Goal: Task Accomplishment & Management: Use online tool/utility

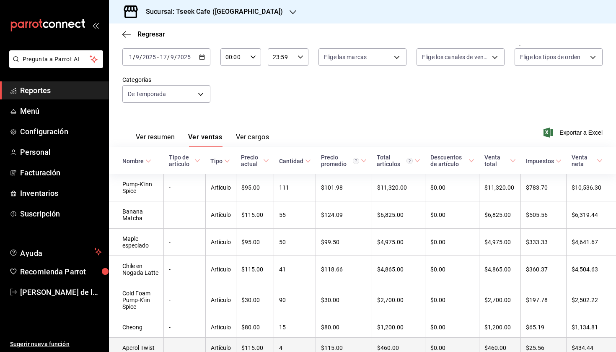
scroll to position [41, 0]
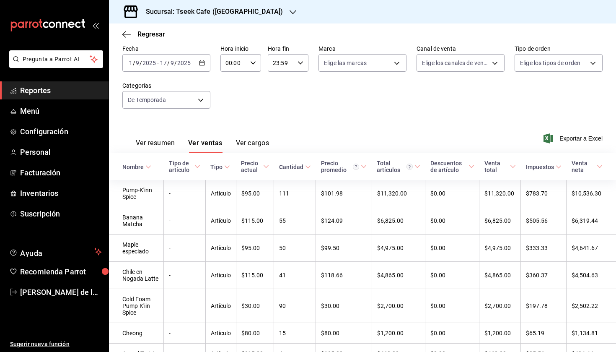
click at [173, 11] on h3 "Sucursal: Tseek Cafe ([GEOGRAPHIC_DATA])" at bounding box center [211, 12] width 144 height 10
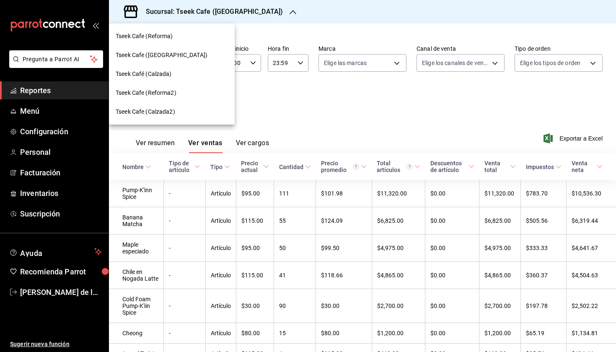
click at [171, 72] on span "Tseek Café (Calzada)" at bounding box center [144, 74] width 56 height 9
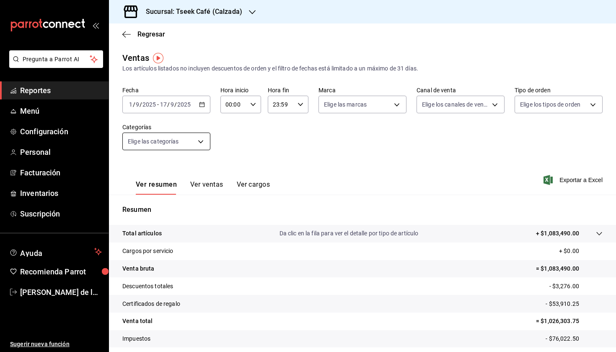
click at [183, 150] on body "Pregunta a Parrot AI Reportes Menú Configuración Personal Facturación Inventari…" at bounding box center [308, 176] width 616 height 352
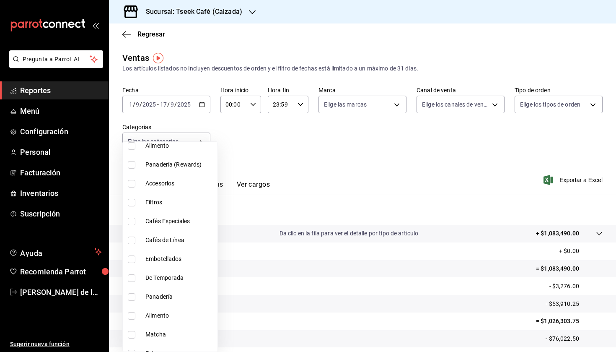
scroll to position [67, 0]
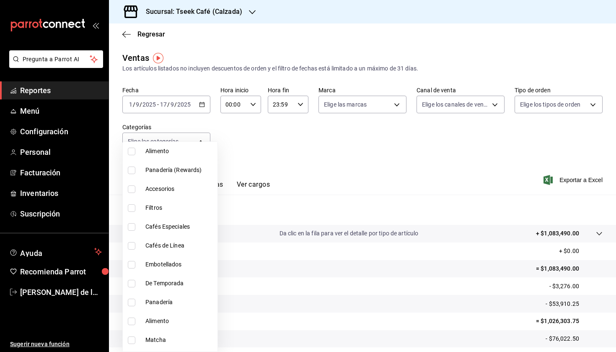
click at [173, 281] on span "De Temporada" at bounding box center [179, 283] width 69 height 9
type input "bdf14219-d975-4703-a7b1-bcc885befe14"
checkbox input "true"
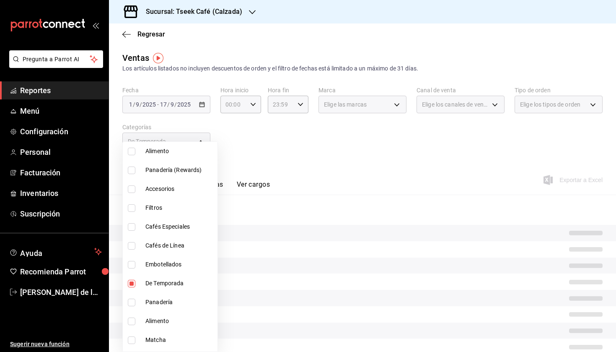
click at [276, 159] on div at bounding box center [308, 176] width 616 height 352
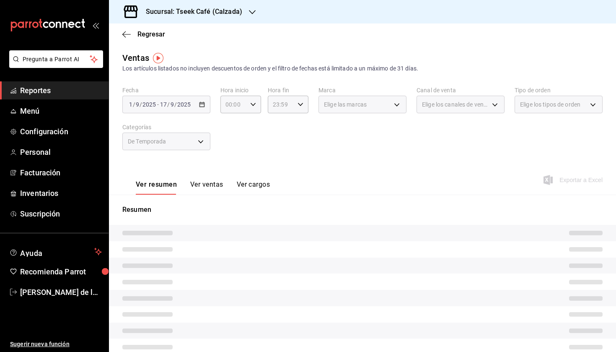
click at [202, 184] on button "Ver ventas" at bounding box center [206, 187] width 33 height 14
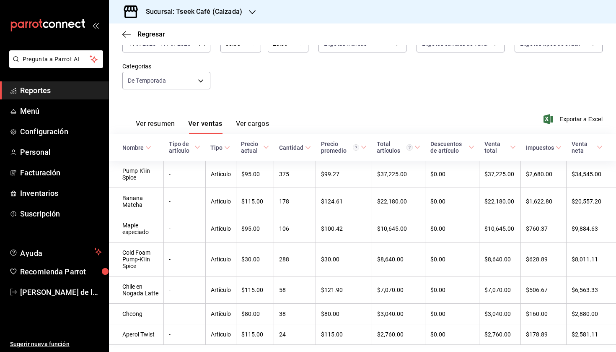
scroll to position [60, 0]
